Goal: Navigation & Orientation: Find specific page/section

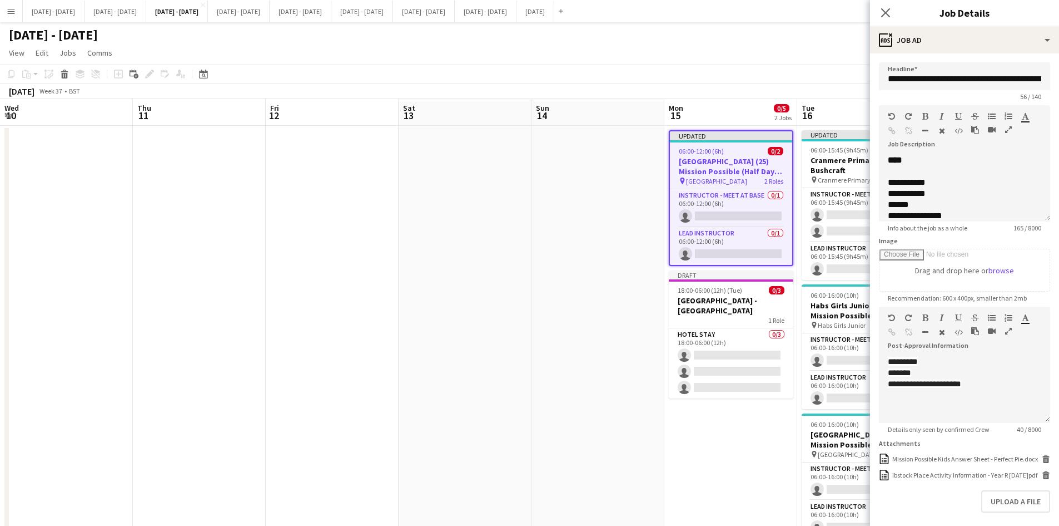
scroll to position [0, 380]
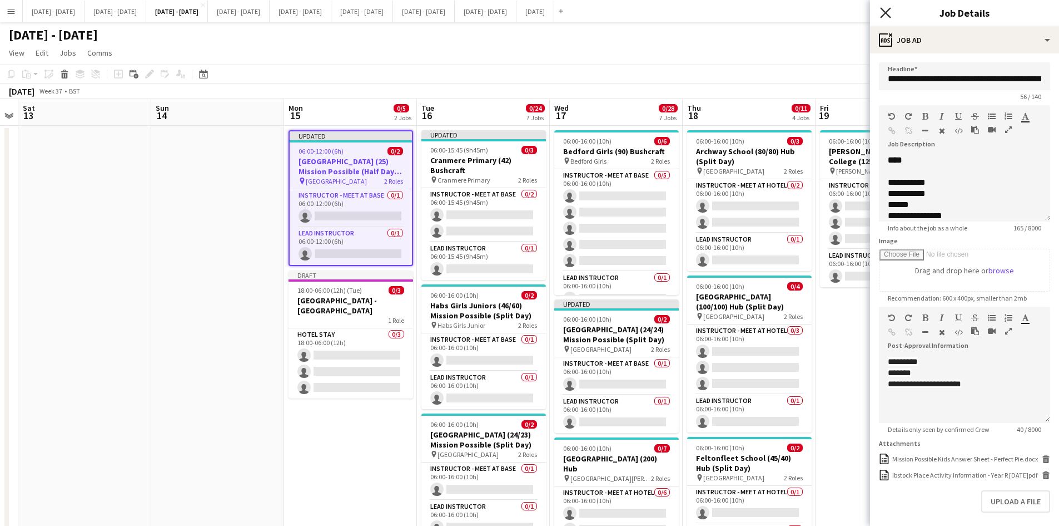
click at [887, 12] on icon "Close pop-in" at bounding box center [885, 12] width 11 height 11
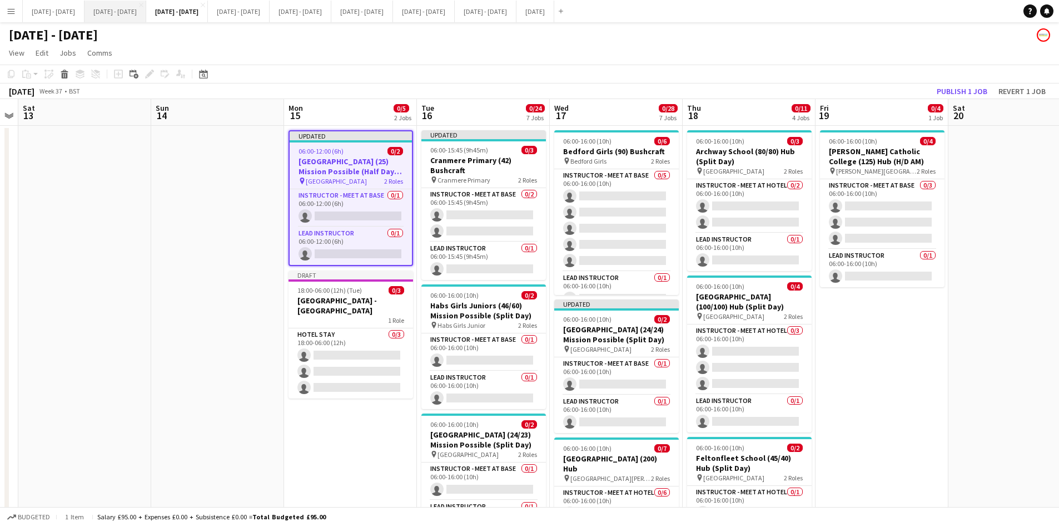
click at [123, 8] on button "[DATE] - [DATE] Close" at bounding box center [116, 12] width 62 height 22
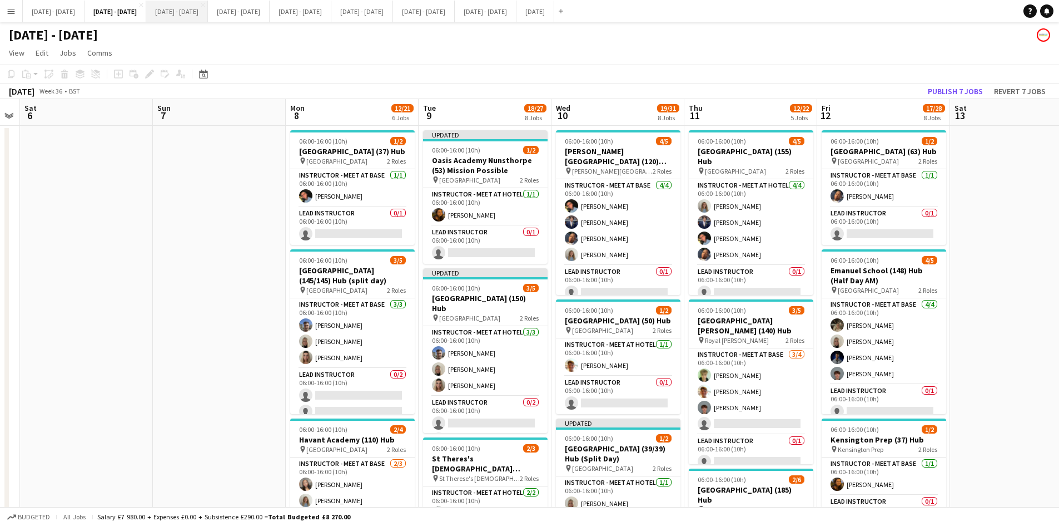
click at [208, 8] on button "[DATE] - [DATE] Close" at bounding box center [177, 12] width 62 height 22
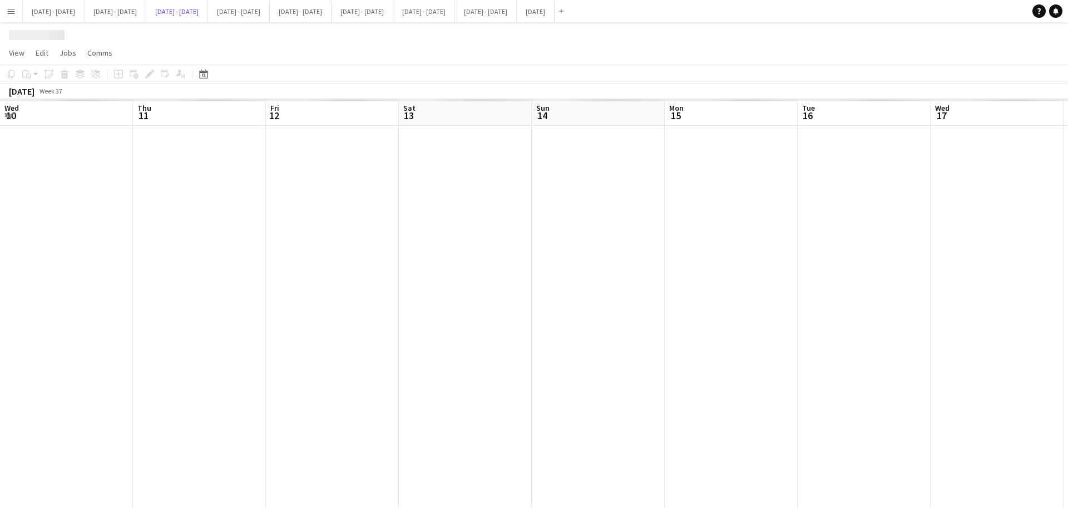
scroll to position [0, 380]
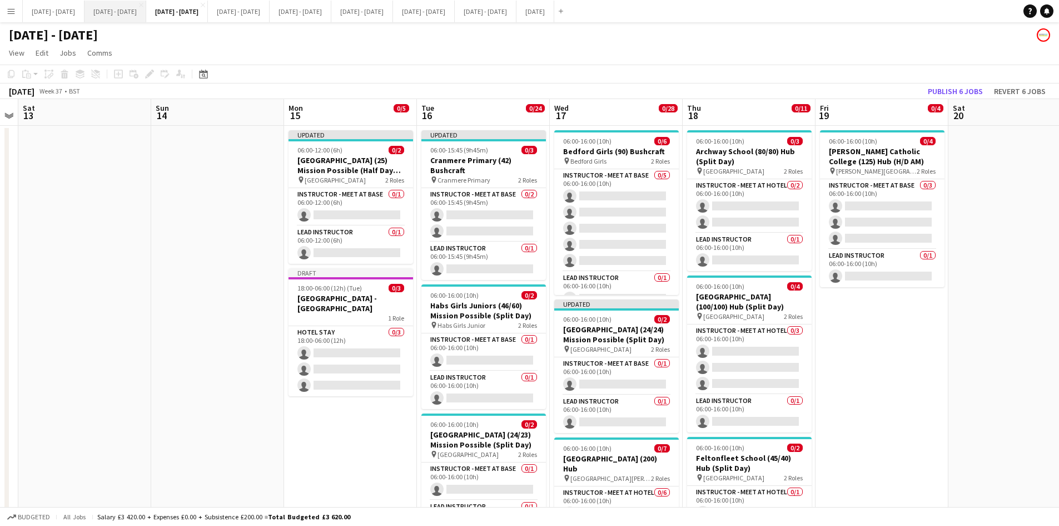
click at [123, 13] on button "[DATE] - [DATE] Close" at bounding box center [116, 12] width 62 height 22
